Goal: Task Accomplishment & Management: Complete application form

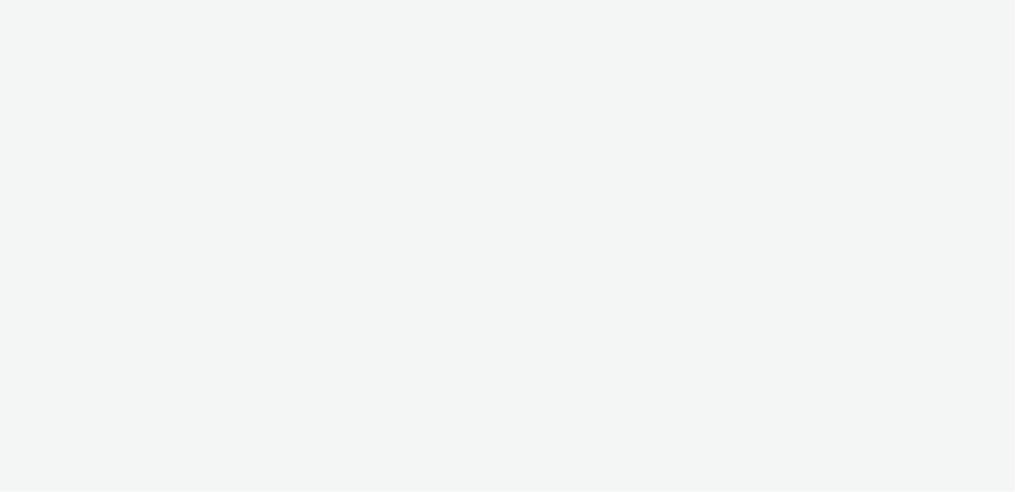
select select "2fc77e36-bb93-4aa3-9dff-dcb08e02eac6"
select select "633458d8-165b-4764-9f55-7760eda36fe8"
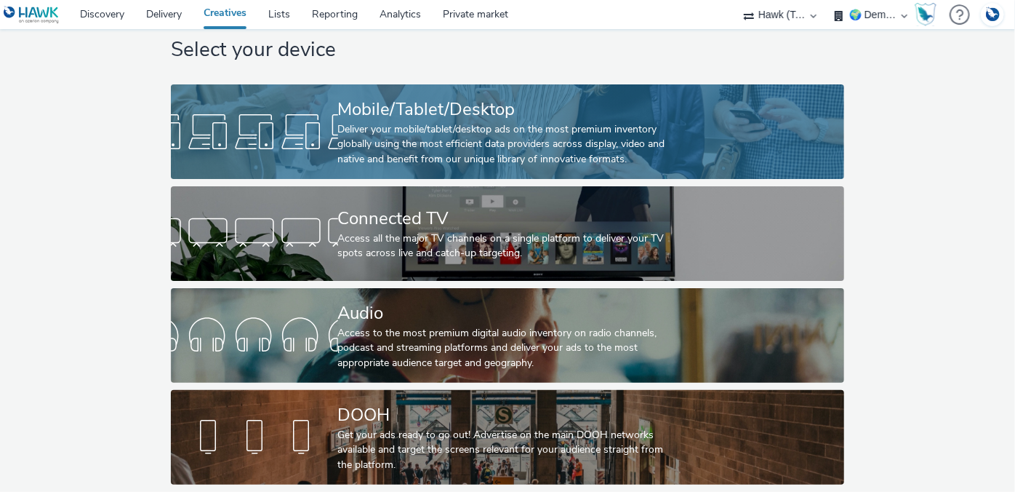
scroll to position [43, 0]
click at [388, 122] on div "Deliver your mobile/tablet/desktop ads on the most premium inventory globally u…" at bounding box center [505, 144] width 334 height 44
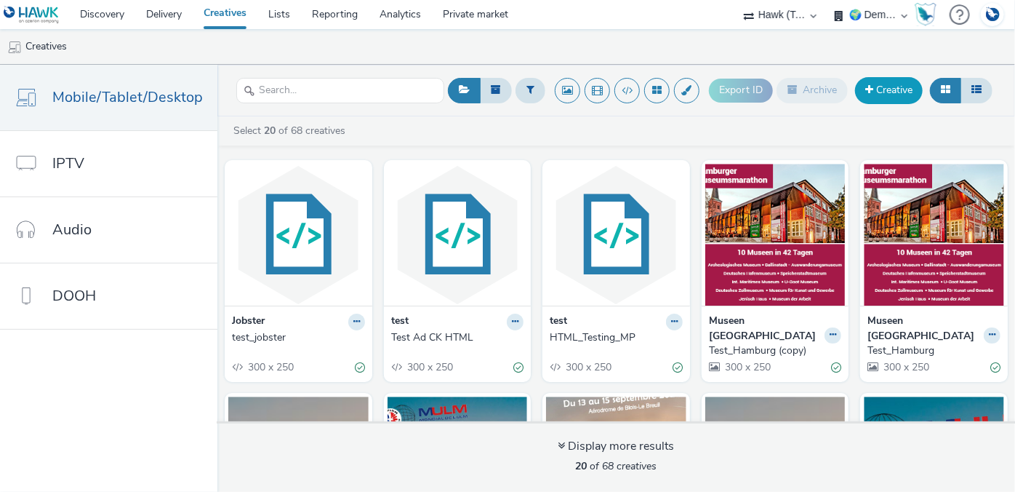
click at [914, 83] on link "Creative" at bounding box center [889, 90] width 68 height 26
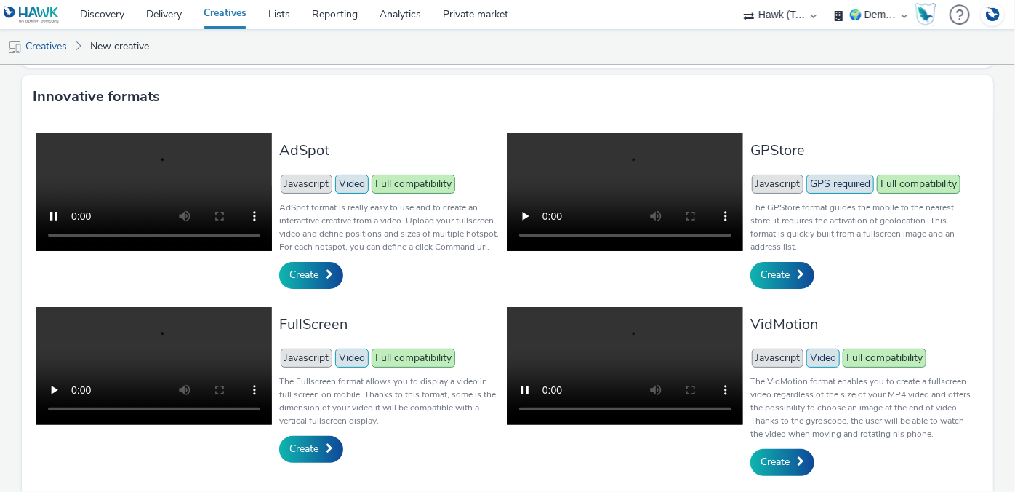
scroll to position [330, 0]
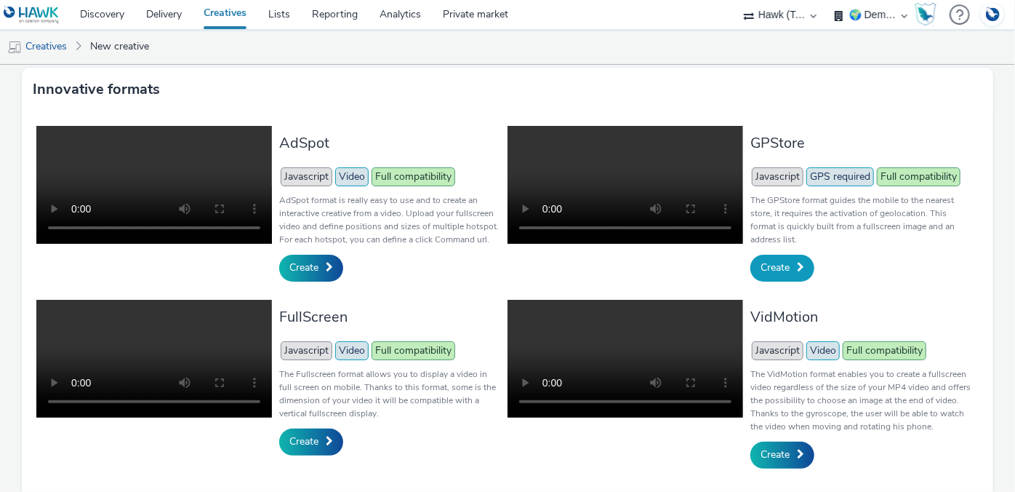
click at [767, 271] on span "Create" at bounding box center [775, 267] width 29 height 14
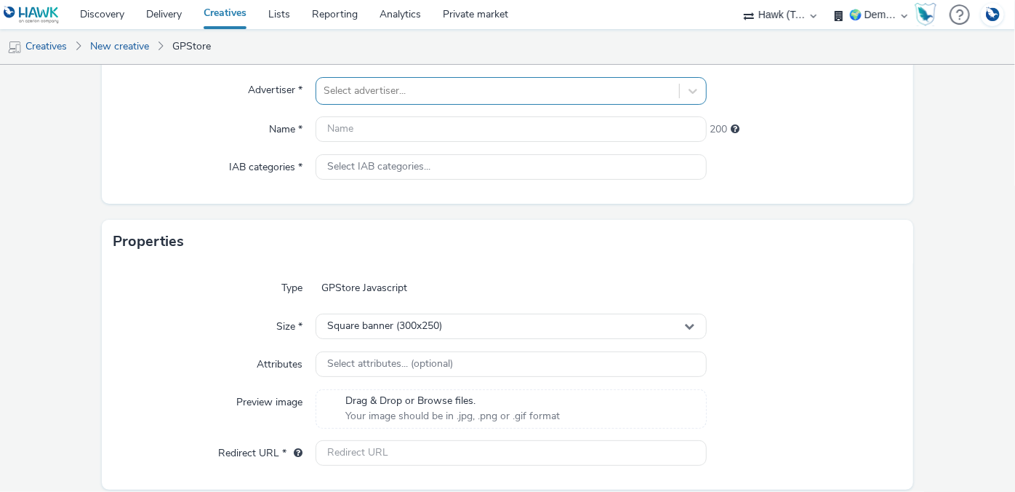
scroll to position [65, 0]
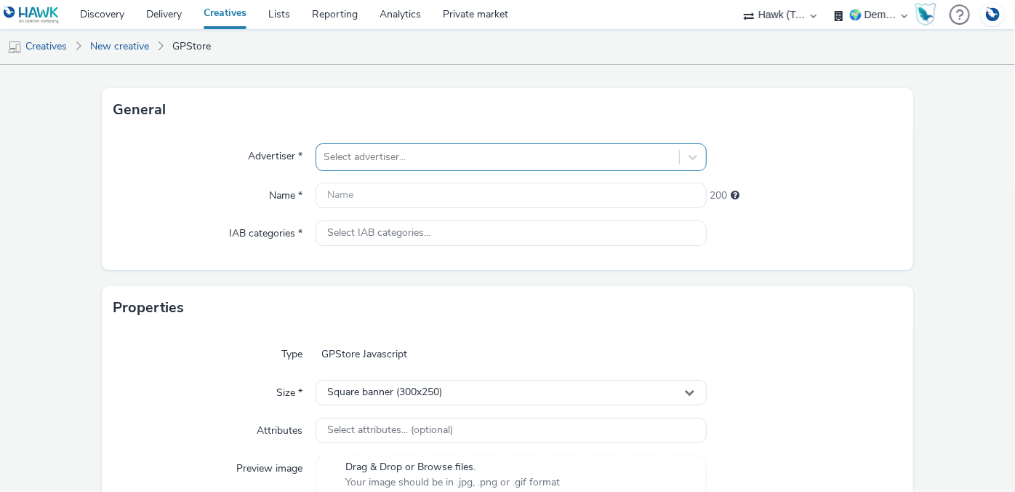
click at [347, 151] on div at bounding box center [498, 156] width 348 height 17
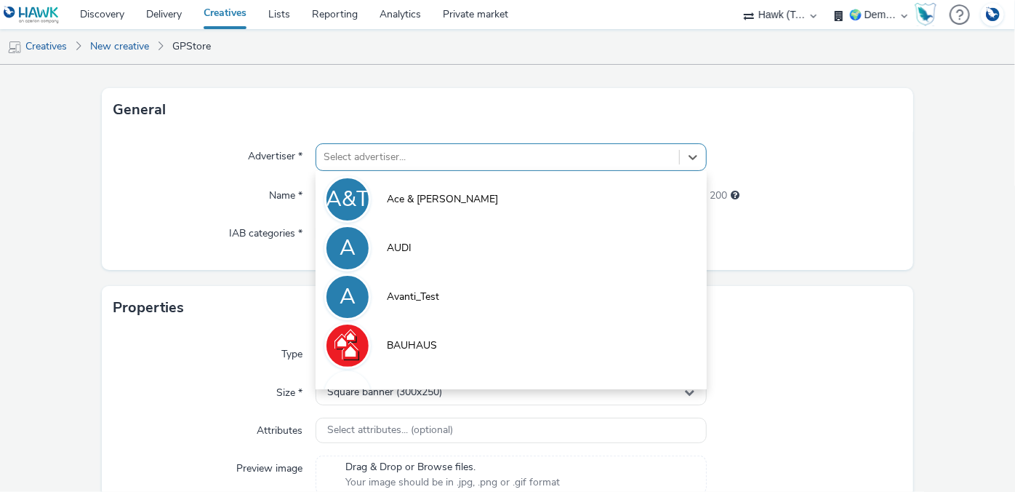
click at [231, 175] on div "Advertiser * option Ace & [PERSON_NAME] focused, 1 of 10. 10 results available.…" at bounding box center [508, 201] width 812 height 138
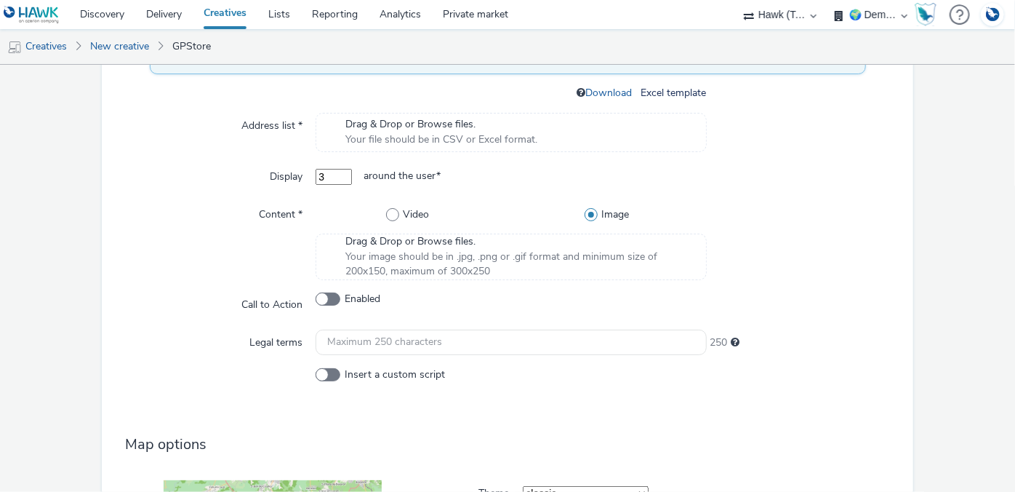
scroll to position [661, 0]
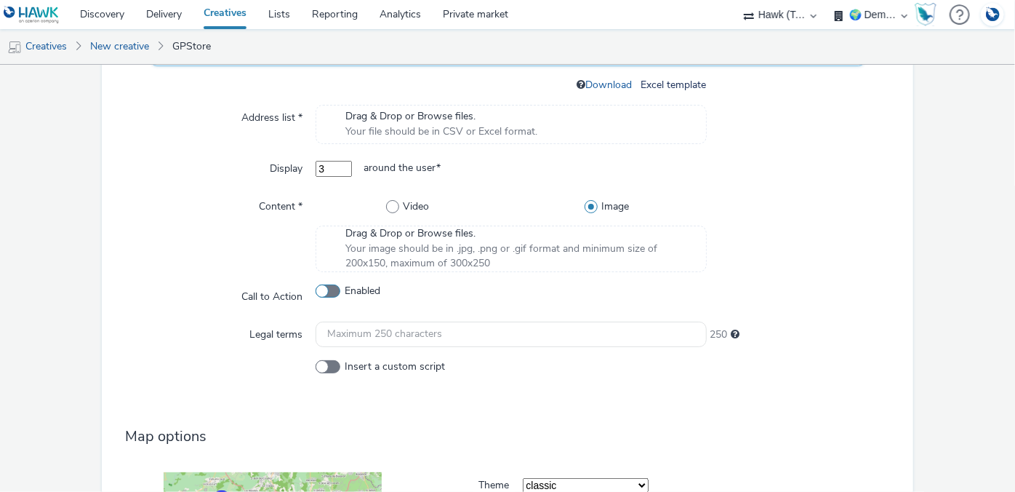
click at [325, 288] on span at bounding box center [328, 290] width 25 height 13
click at [325, 288] on input "Enabled" at bounding box center [320, 290] width 9 height 9
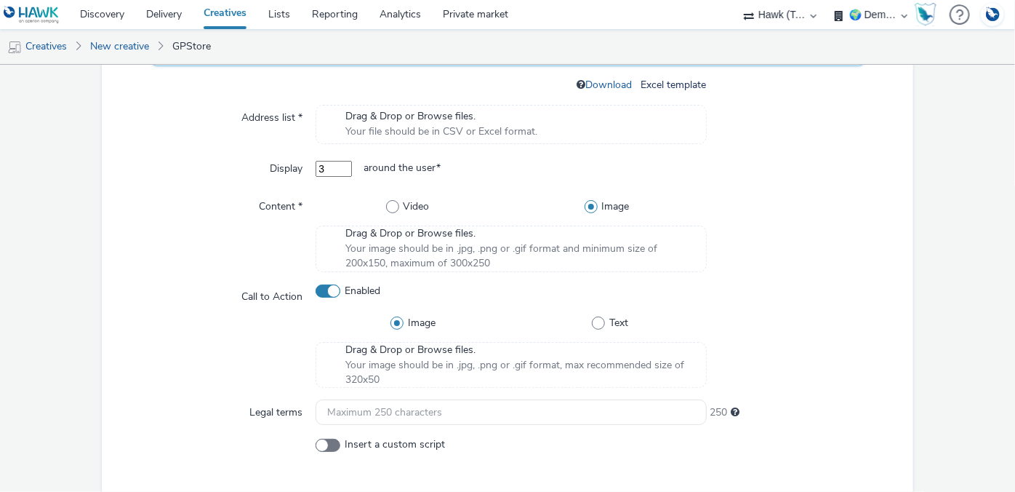
click at [327, 287] on span at bounding box center [328, 290] width 25 height 13
click at [325, 287] on input "Enabled" at bounding box center [320, 290] width 9 height 9
checkbox input "false"
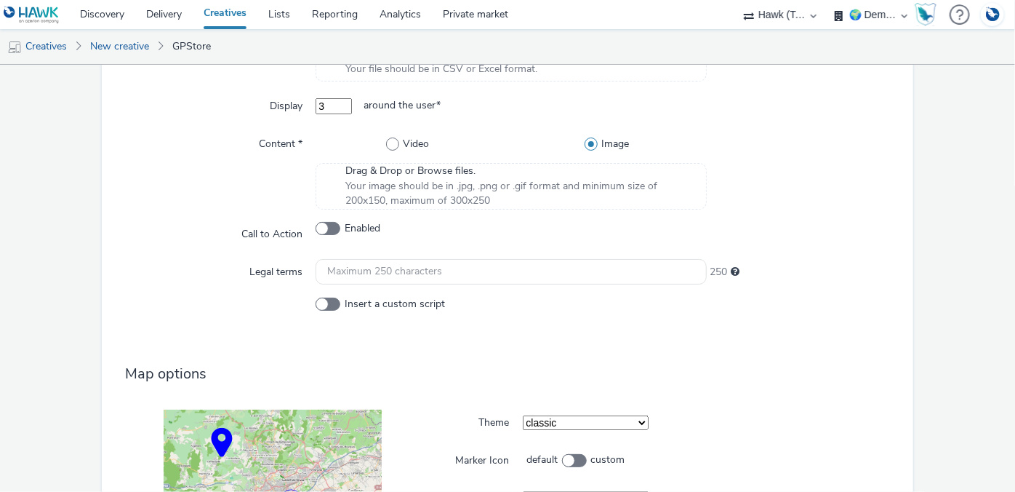
scroll to position [859, 0]
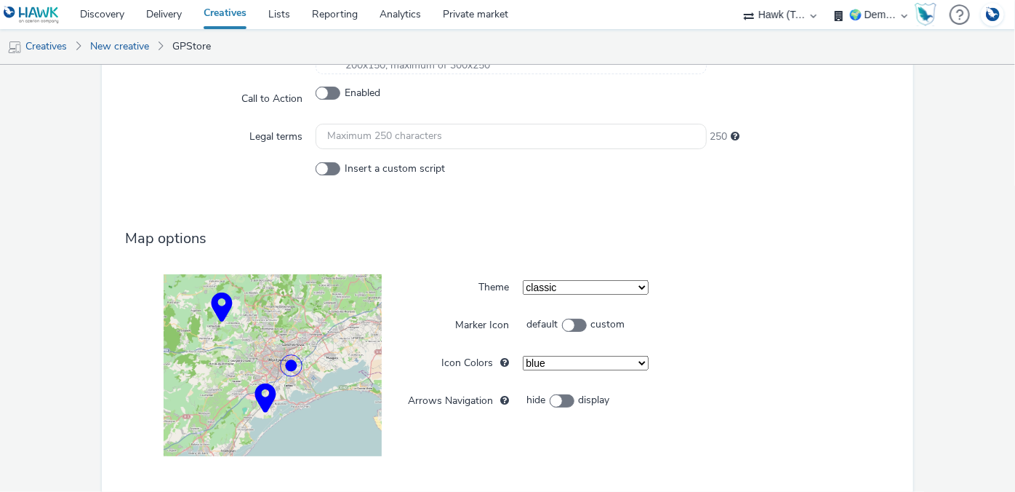
click at [621, 361] on select "blue green orange yellow red purple violet" at bounding box center [586, 363] width 127 height 15
click at [523, 356] on select "blue green orange yellow red purple violet" at bounding box center [586, 363] width 127 height 15
select select "2"
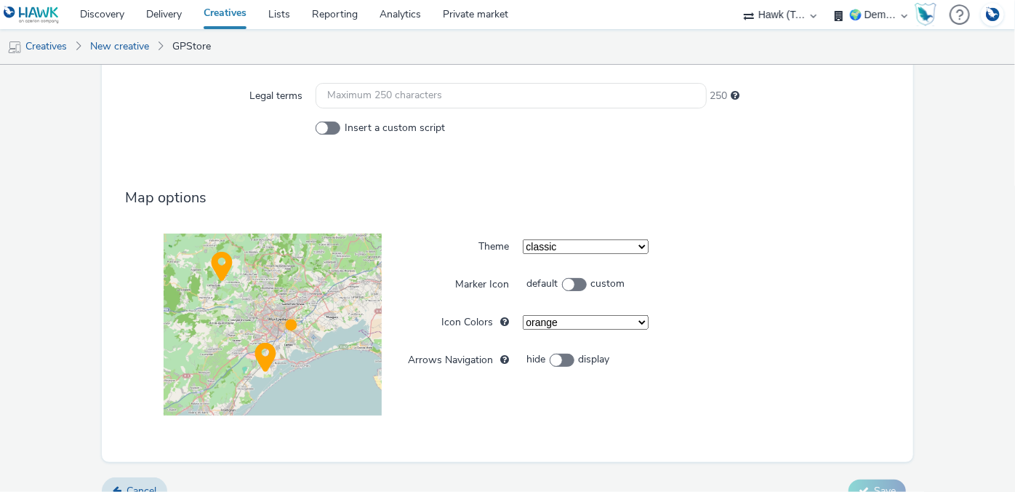
scroll to position [922, 0]
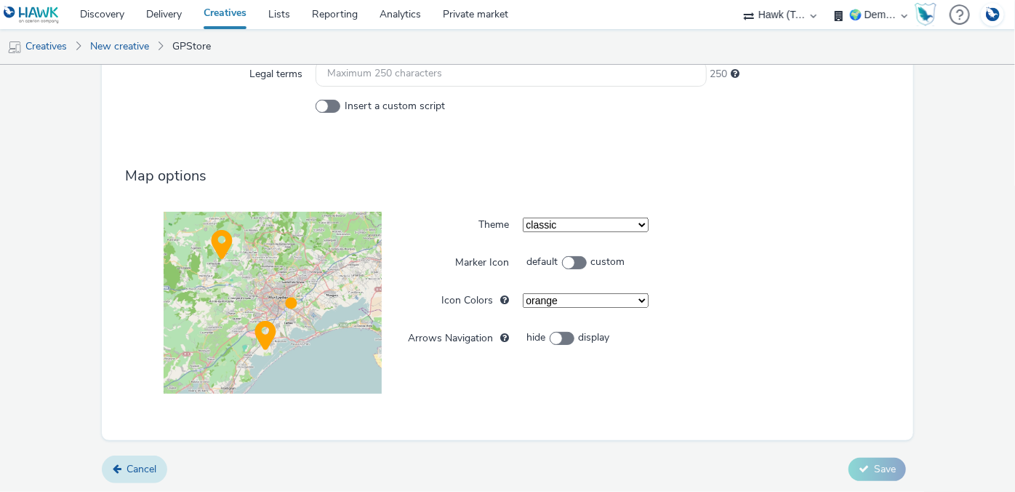
click at [153, 468] on span "Cancel" at bounding box center [142, 469] width 30 height 14
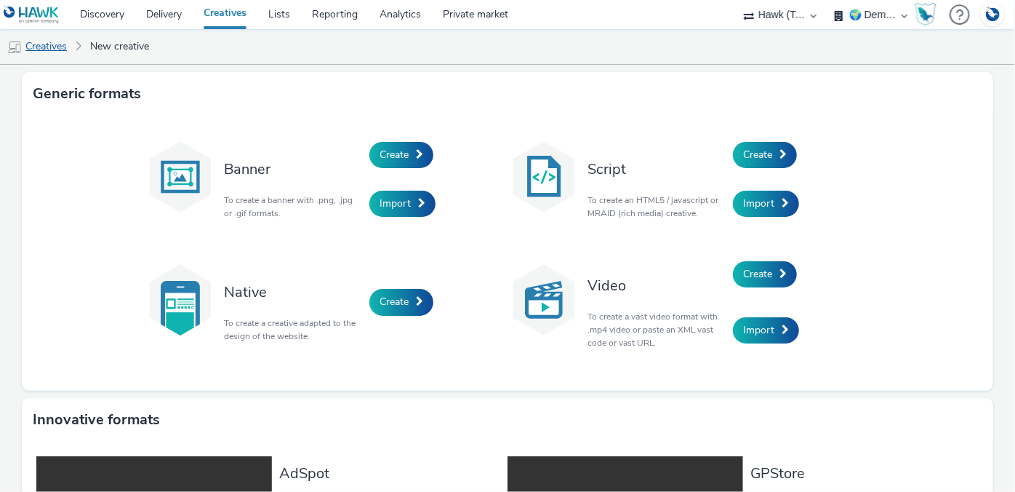
click at [56, 46] on link "Creatives" at bounding box center [37, 46] width 74 height 35
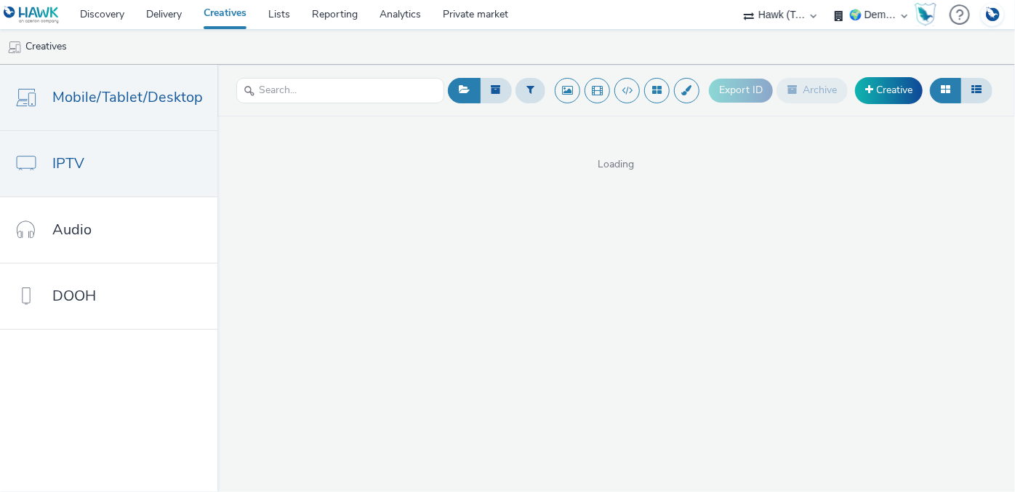
click at [72, 155] on span "IPTV" at bounding box center [68, 163] width 32 height 21
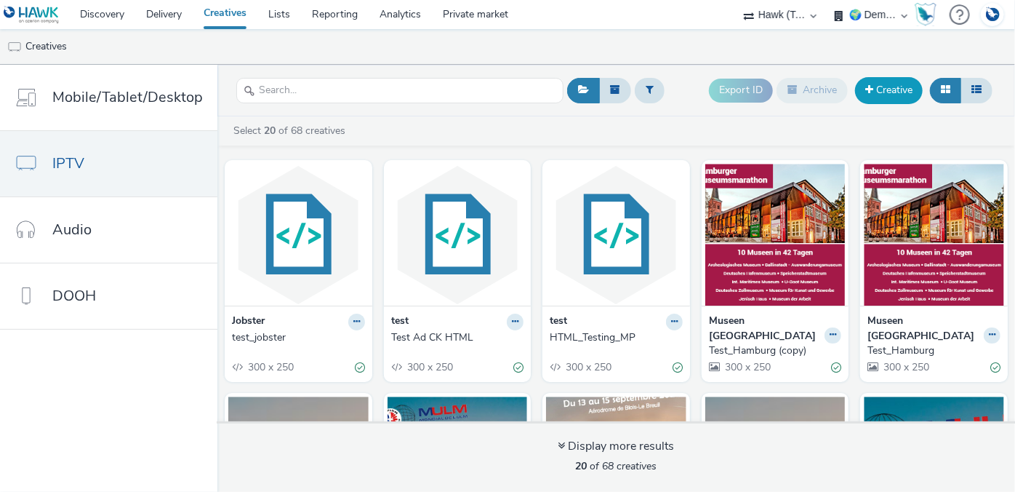
click at [902, 89] on link "Creative" at bounding box center [889, 90] width 68 height 26
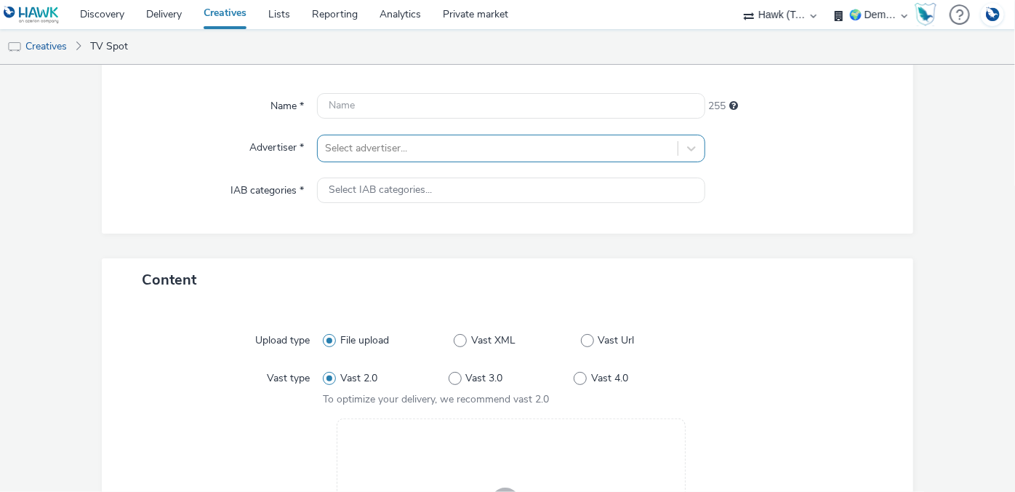
scroll to position [132, 0]
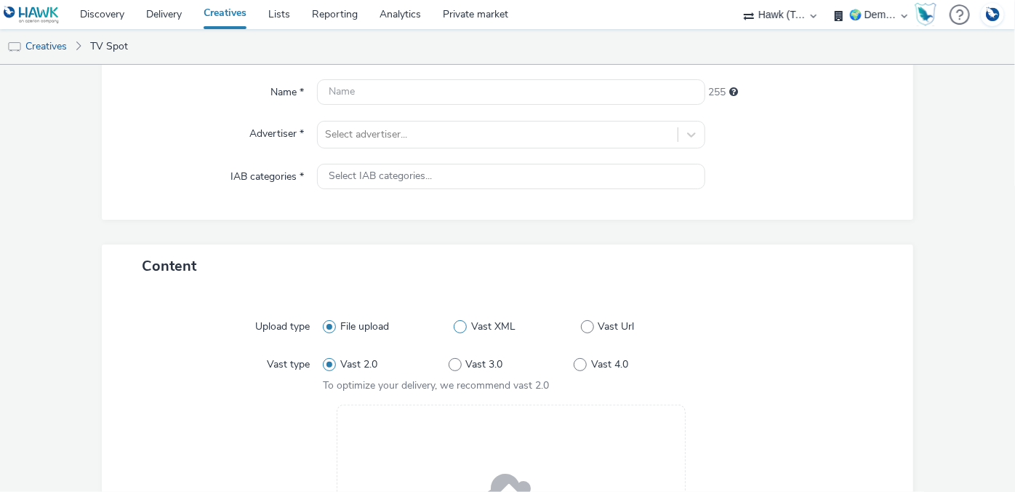
click at [461, 325] on span at bounding box center [460, 326] width 13 height 13
click at [461, 325] on input "Vast XML" at bounding box center [458, 325] width 9 height 9
radio input "false"
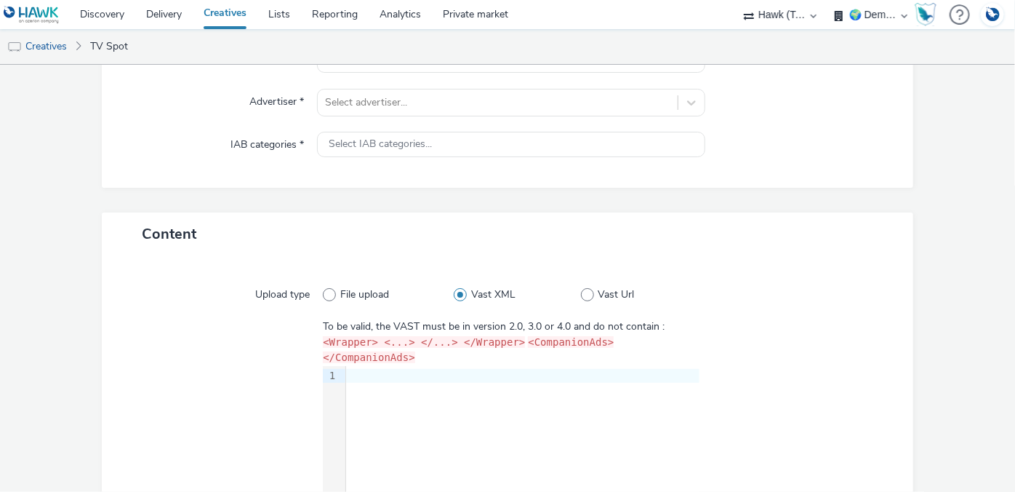
scroll to position [186, 0]
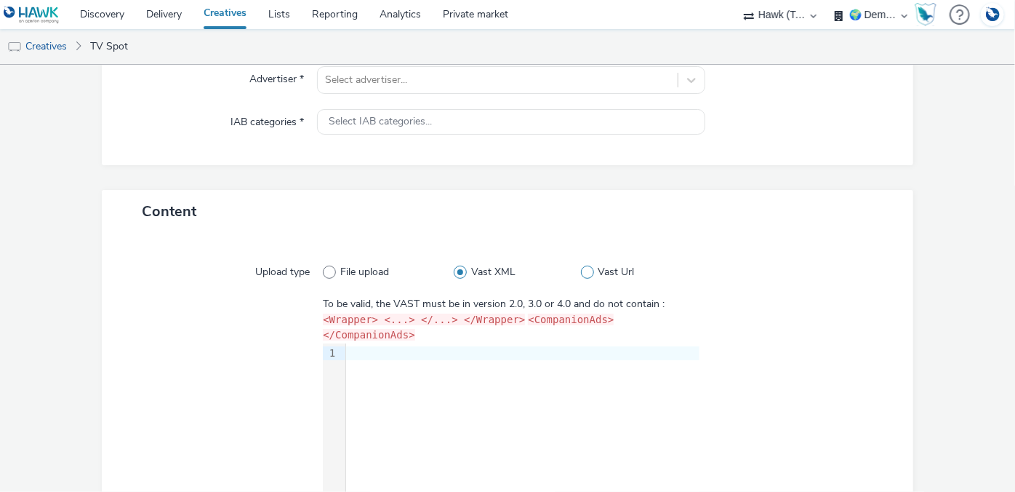
click at [581, 276] on label "Vast Url" at bounding box center [640, 272] width 119 height 15
click at [581, 276] on input "Vast Url" at bounding box center [585, 271] width 9 height 9
radio input "false"
radio input "true"
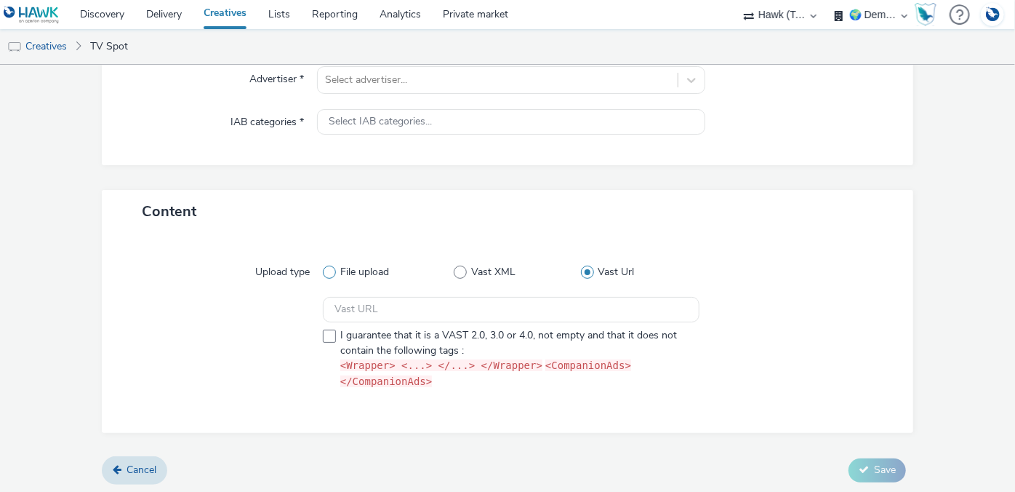
click at [333, 263] on div "File upload Vast XML Vast Url" at bounding box center [511, 272] width 376 height 26
drag, startPoint x: 331, startPoint y: 275, endPoint x: 340, endPoint y: 287, distance: 15.6
click at [332, 274] on label "File upload" at bounding box center [388, 272] width 131 height 15
click at [332, 274] on input "File upload" at bounding box center [327, 271] width 9 height 9
radio input "true"
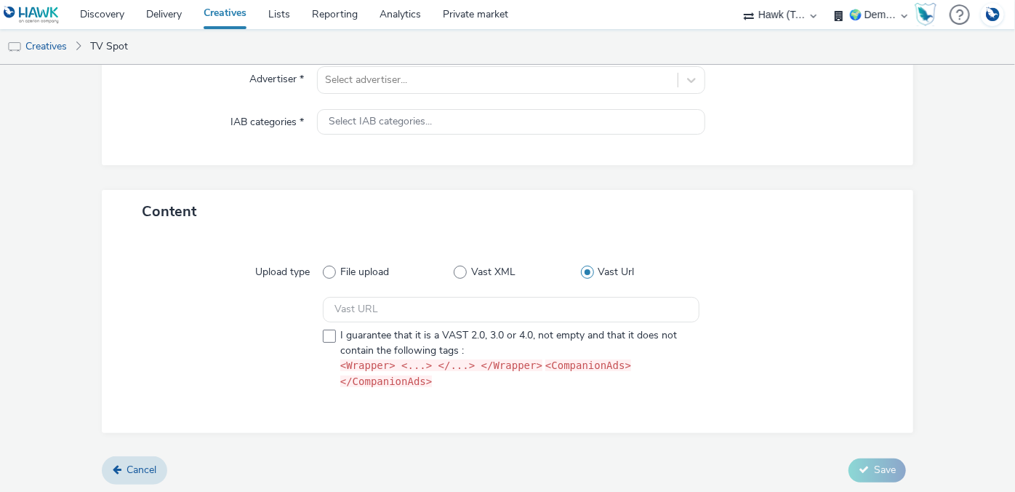
radio input "false"
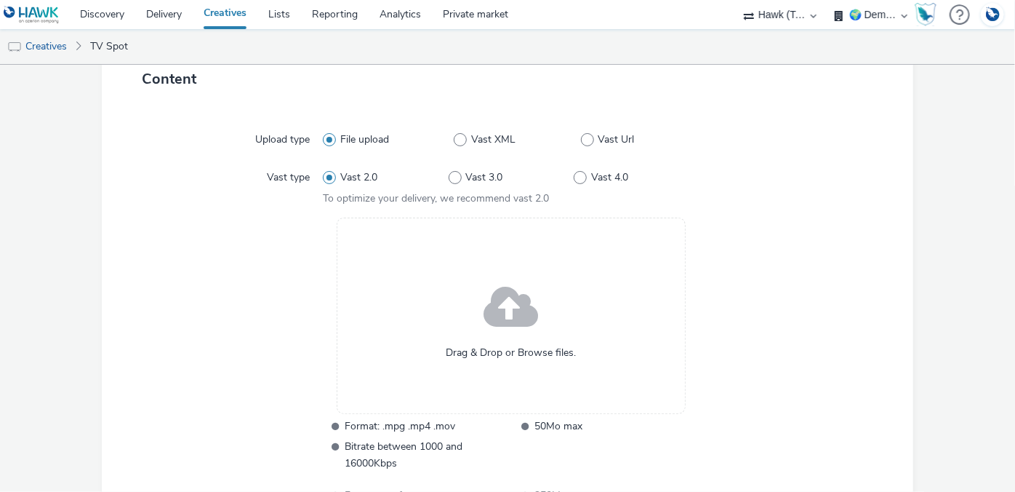
scroll to position [451, 0]
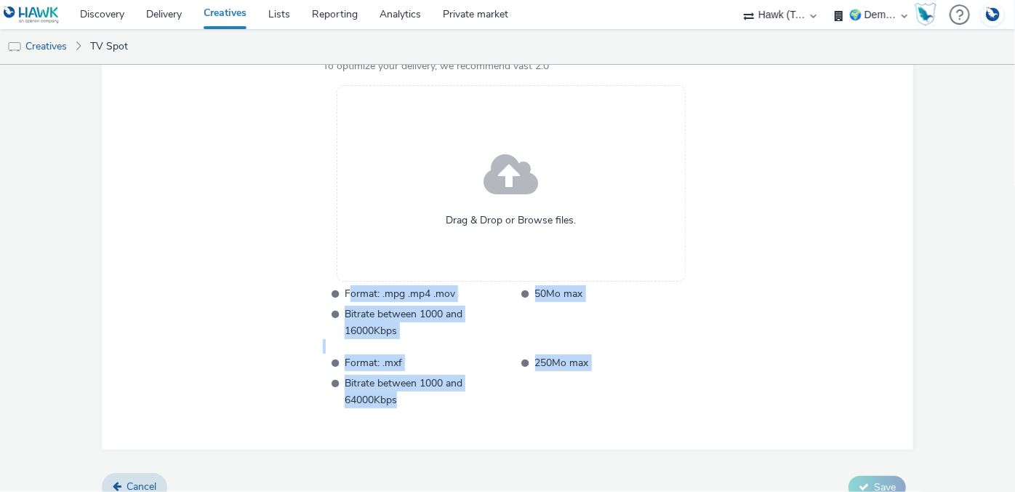
drag, startPoint x: 347, startPoint y: 291, endPoint x: 413, endPoint y: 406, distance: 132.6
click at [413, 406] on div "Format: .mpg .mp4 .mov 50Mo max Bitrate between 1000 and 16000Kbps Format: .mxf…" at bounding box center [511, 346] width 376 height 123
click at [416, 406] on span "Bitrate between 1000 and 64000Kbps" at bounding box center [427, 391] width 164 height 33
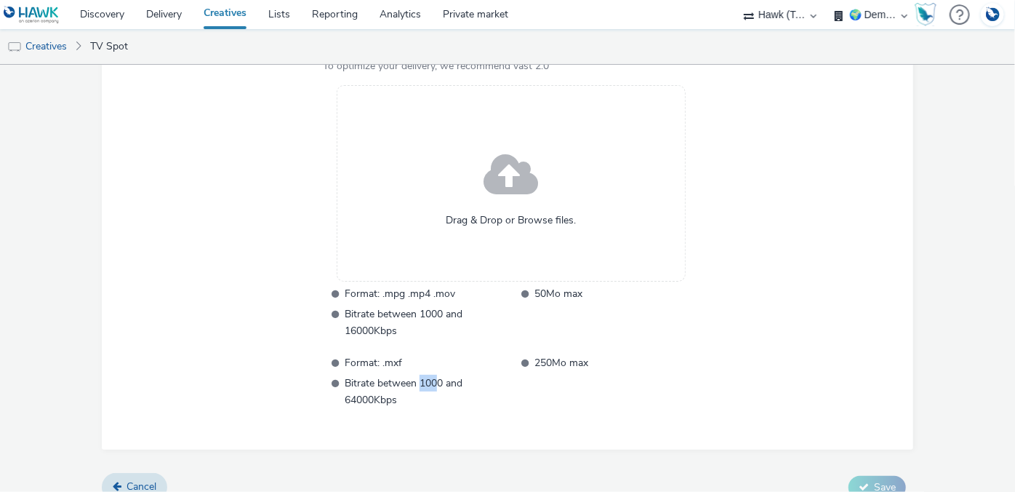
drag, startPoint x: 436, startPoint y: 383, endPoint x: 420, endPoint y: 379, distance: 16.4
click at [420, 379] on span "Bitrate between 1000 and 64000Kbps" at bounding box center [427, 391] width 164 height 33
click at [369, 393] on span "Bitrate between 1000 and 64000Kbps" at bounding box center [427, 391] width 164 height 33
drag, startPoint x: 446, startPoint y: 381, endPoint x: 432, endPoint y: 377, distance: 14.3
click at [432, 377] on span "Bitrate between 1000 and 64000Kbps" at bounding box center [427, 391] width 164 height 33
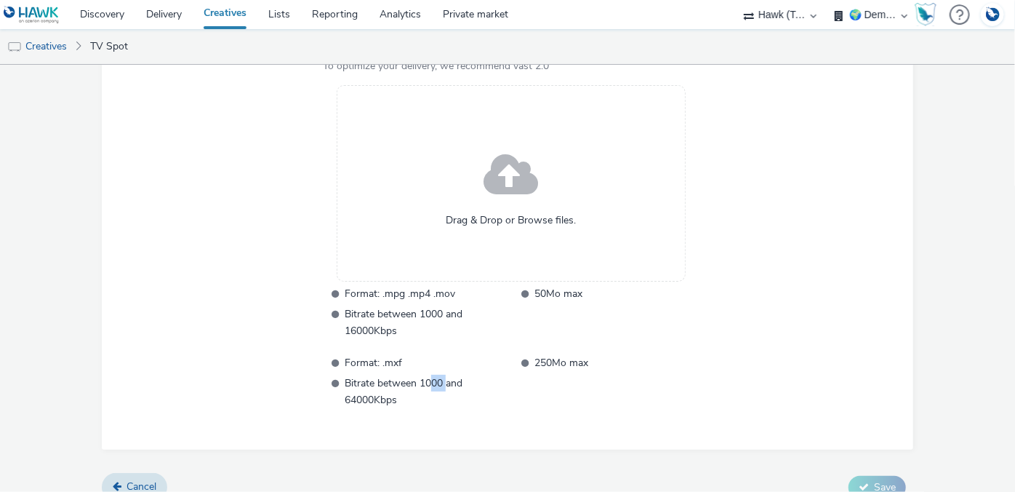
click at [431, 377] on span "Bitrate between 1000 and 64000Kbps" at bounding box center [427, 391] width 164 height 33
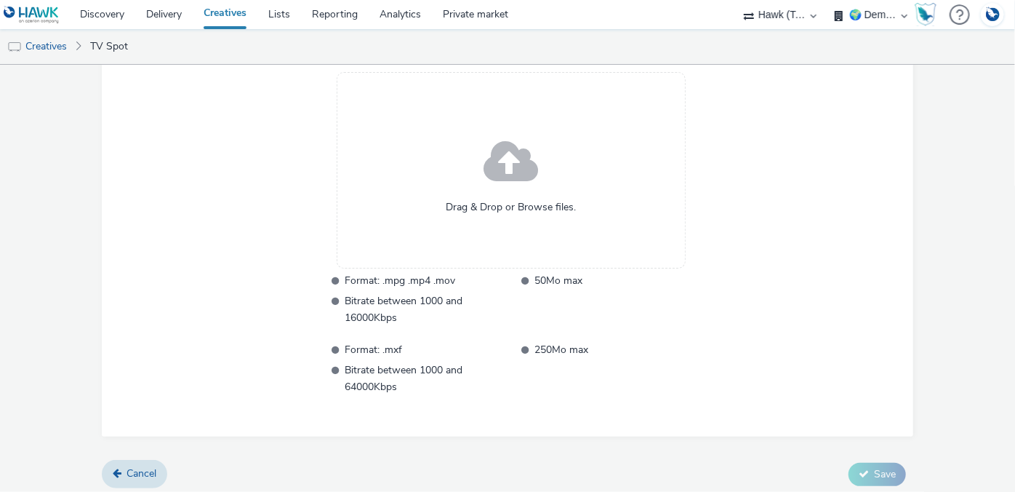
scroll to position [471, 0]
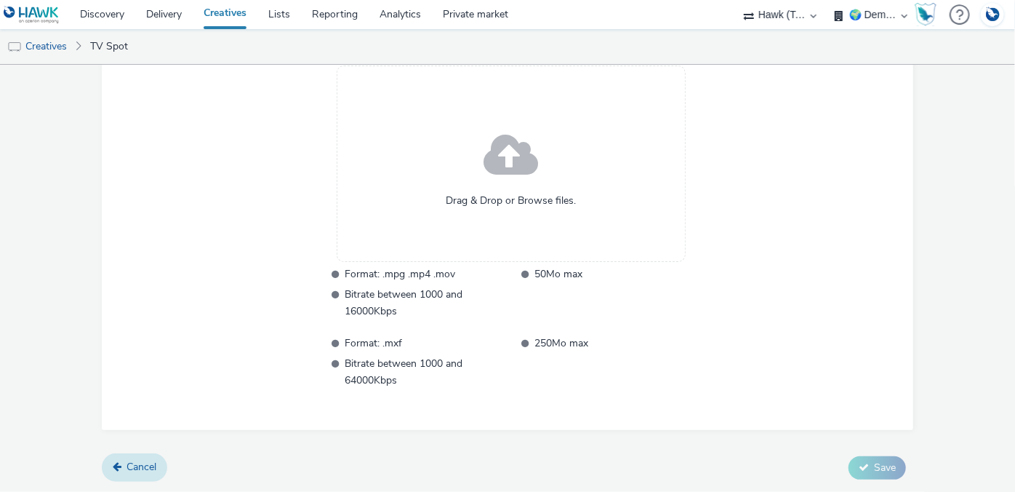
click at [136, 465] on span "Cancel" at bounding box center [142, 467] width 30 height 14
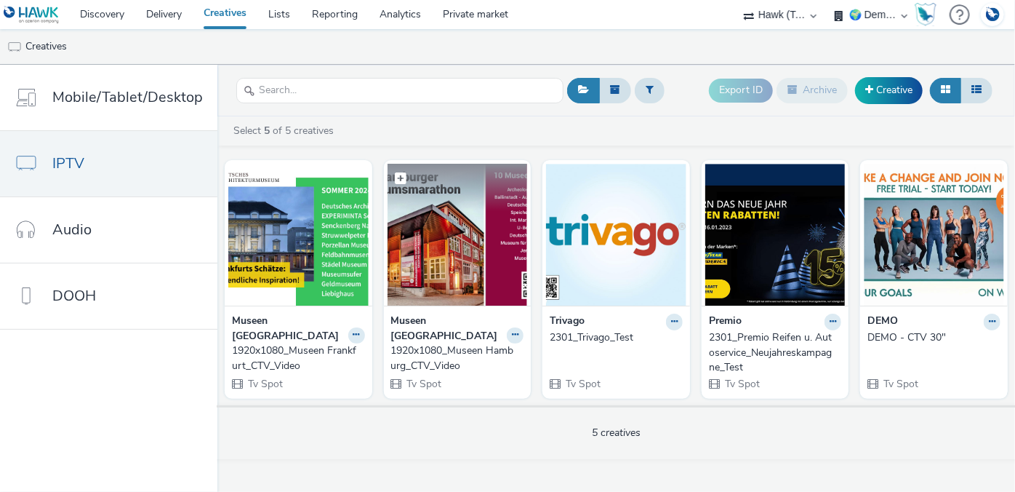
click at [441, 255] on img at bounding box center [458, 235] width 140 height 142
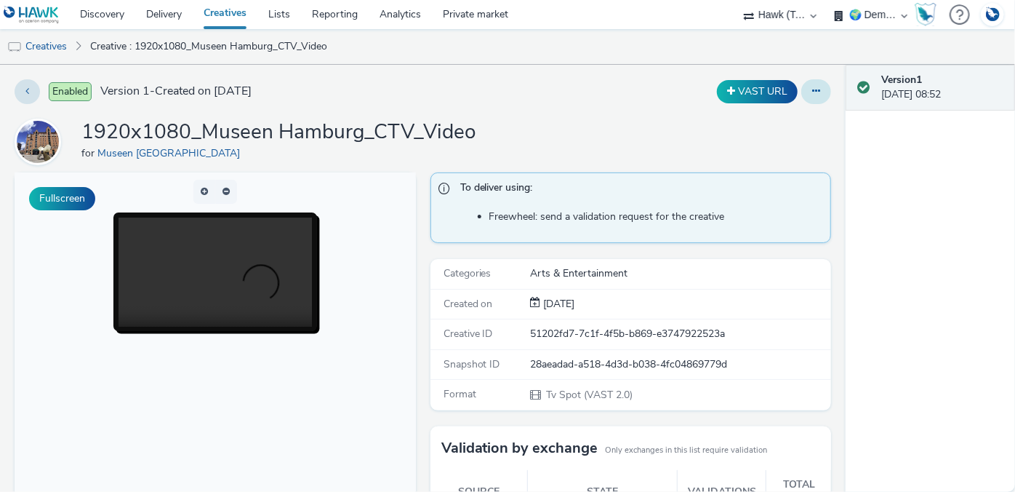
click at [802, 97] on button at bounding box center [817, 91] width 30 height 25
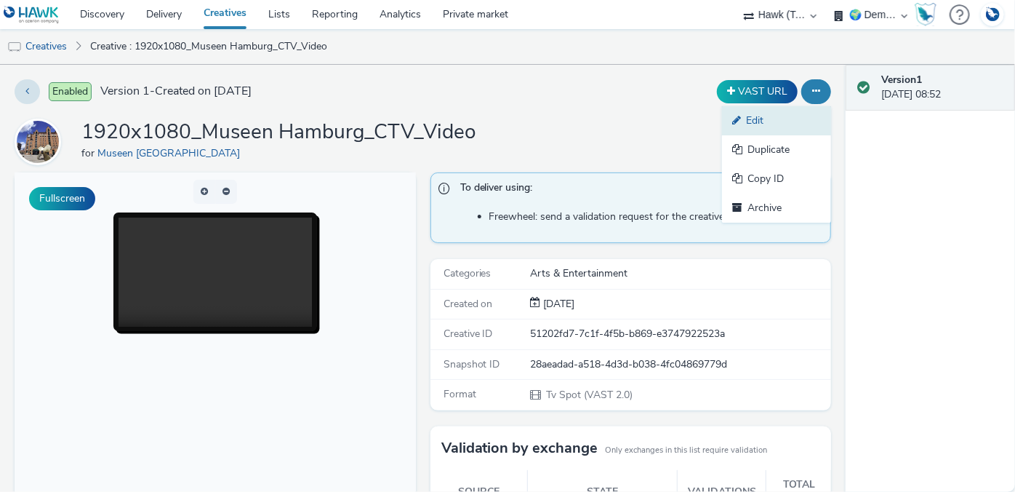
click at [748, 121] on link "Edit" at bounding box center [776, 120] width 109 height 29
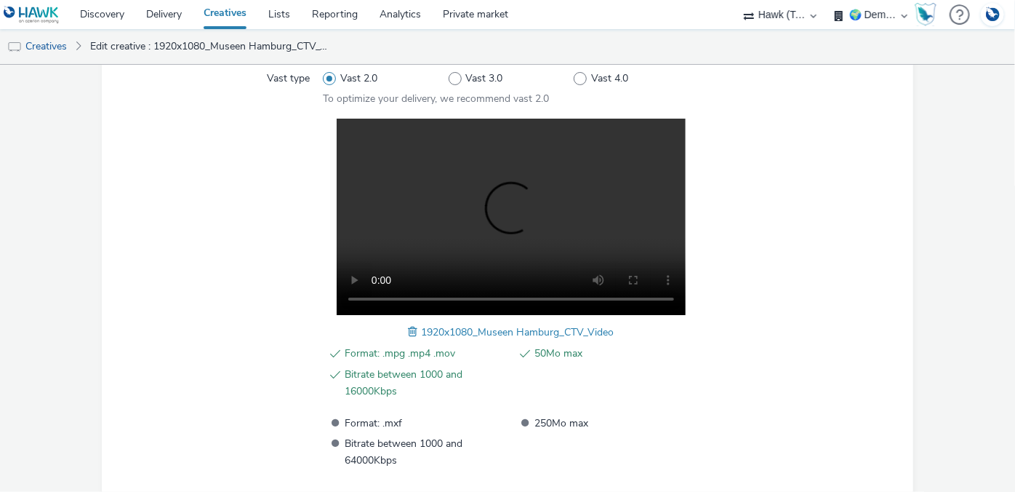
scroll to position [501, 0]
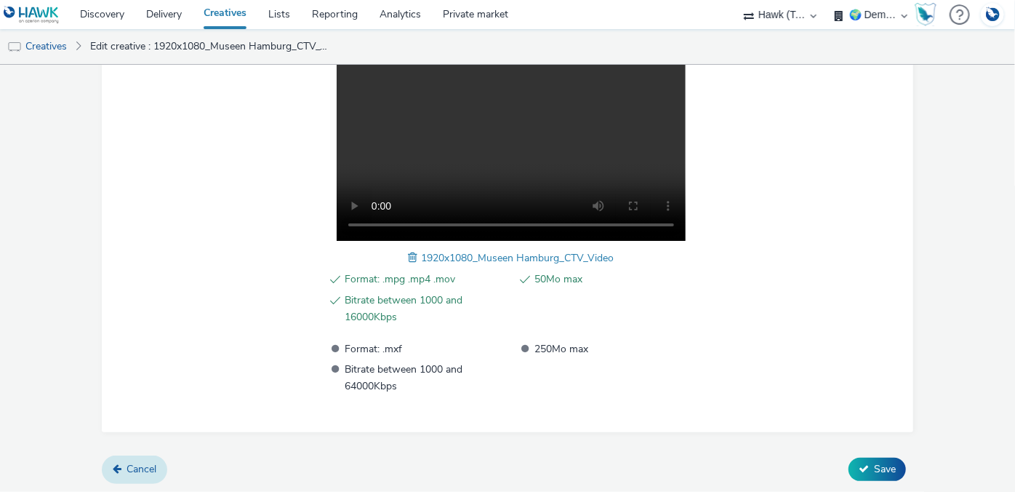
click at [137, 473] on span "Cancel" at bounding box center [142, 469] width 30 height 14
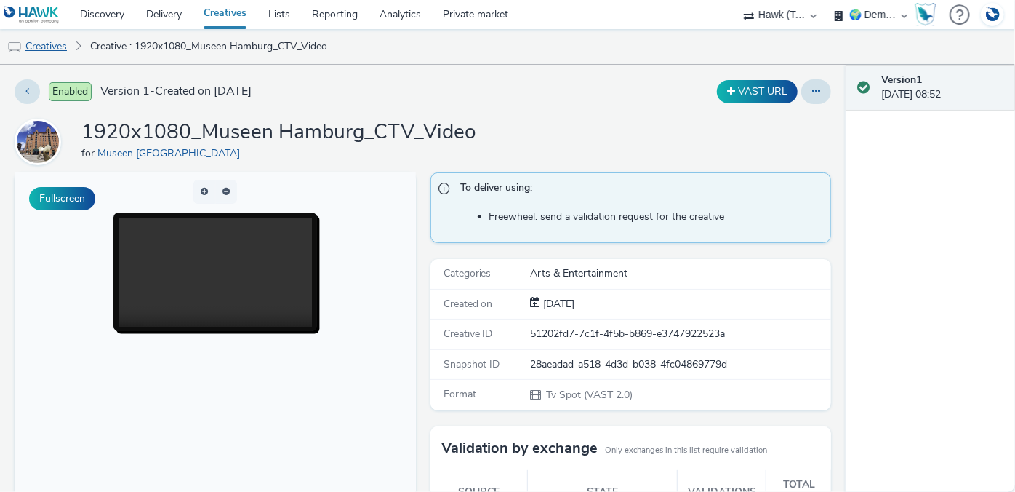
click at [53, 45] on link "Creatives" at bounding box center [37, 46] width 74 height 35
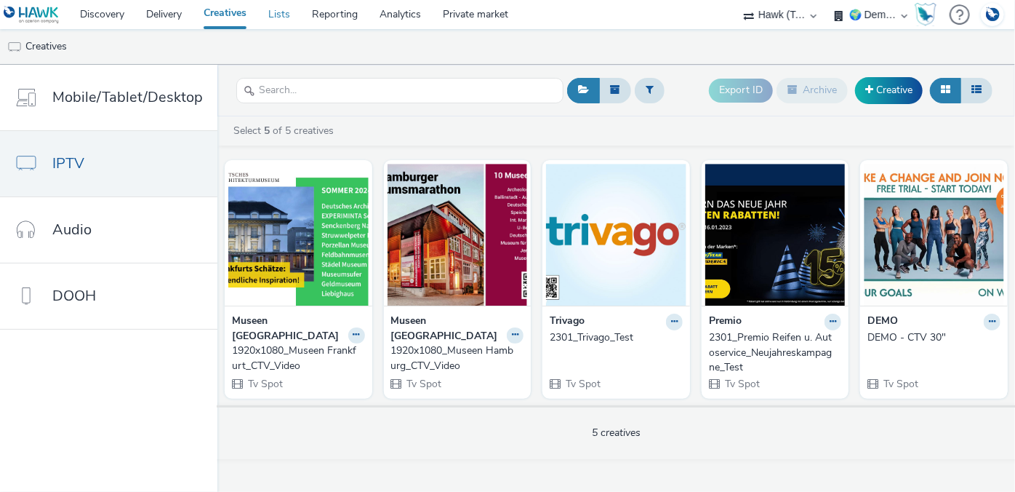
click at [279, 16] on link "Lists" at bounding box center [279, 14] width 44 height 29
